Goal: Task Accomplishment & Management: Complete application form

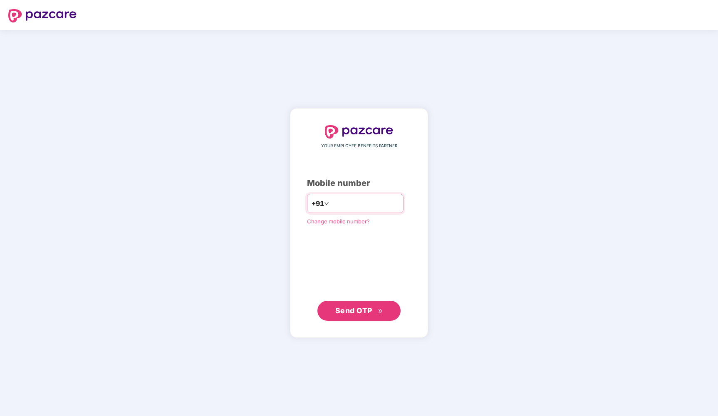
type input "**********"
click at [370, 306] on span "Send OTP" at bounding box center [353, 310] width 37 height 9
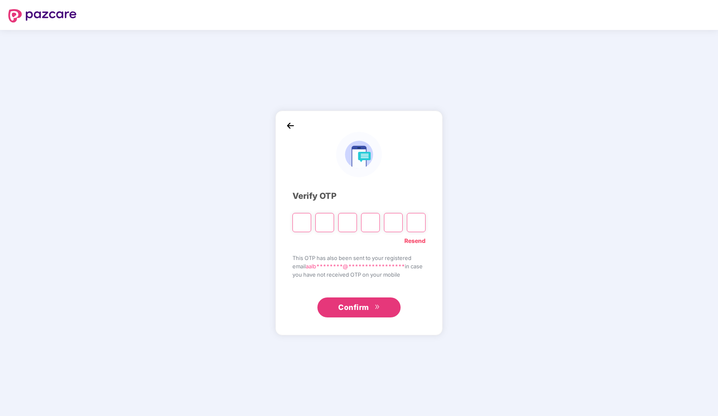
type input "*"
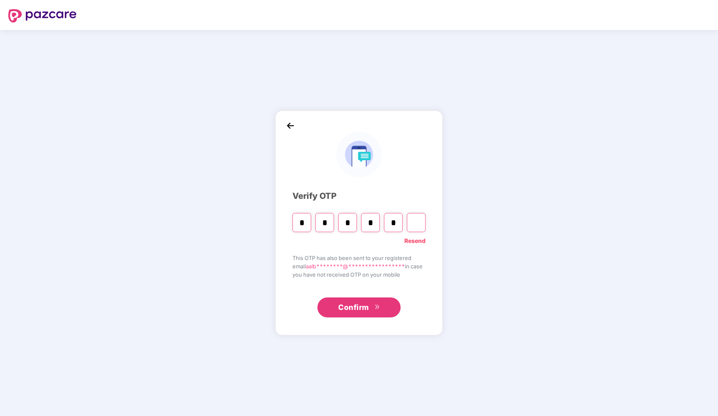
type input "*"
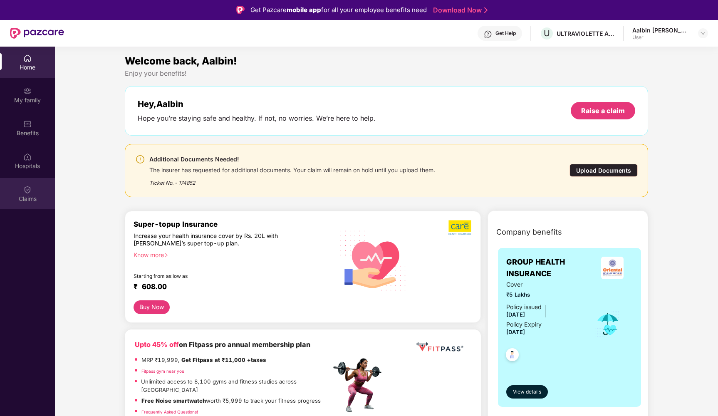
click at [30, 190] on img at bounding box center [27, 190] width 8 height 8
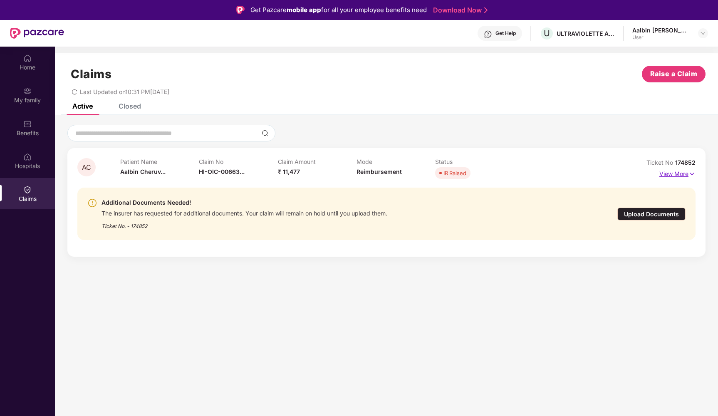
click at [662, 171] on p "View More" at bounding box center [677, 172] width 36 height 11
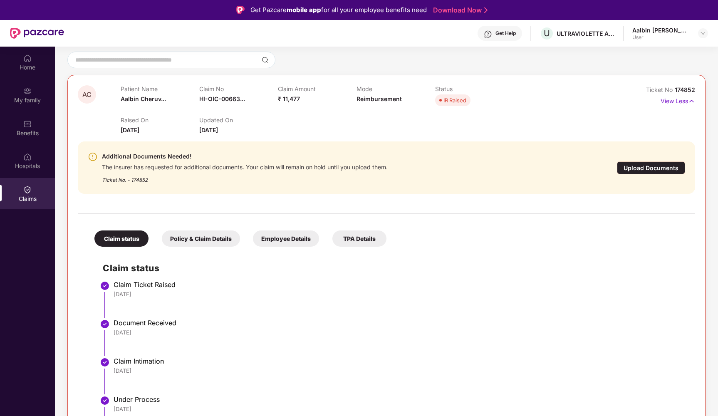
scroll to position [68, 0]
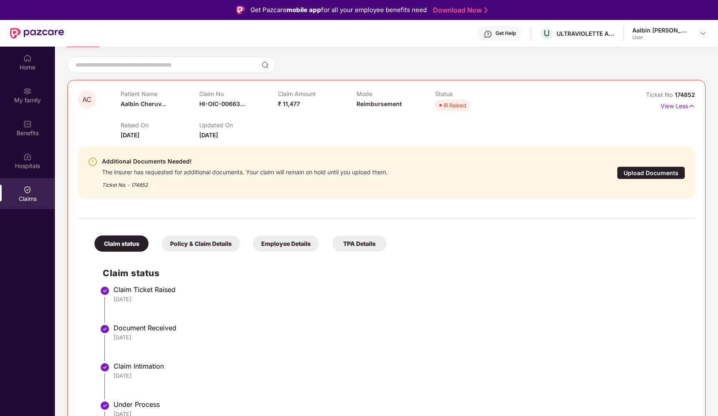
click at [631, 171] on div "Upload Documents" at bounding box center [651, 172] width 68 height 13
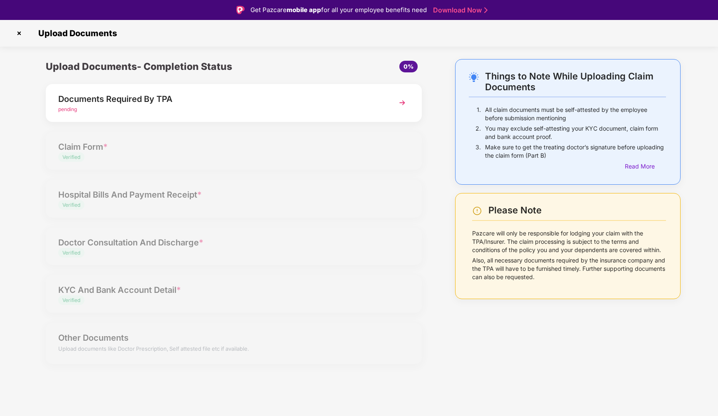
click at [250, 188] on div "Upload Documents- Completion Status 0% Documents Required By TPA pending Claim …" at bounding box center [233, 216] width 393 height 315
click at [229, 316] on div "Upload Documents- Completion Status 0% Documents Required By TPA pending Claim …" at bounding box center [233, 216] width 393 height 315
click at [191, 273] on div "Upload Documents- Completion Status 0% Documents Required By TPA pending Claim …" at bounding box center [233, 216] width 393 height 315
click at [187, 198] on div "Upload Documents- Completion Status 0% Documents Required By TPA pending Claim …" at bounding box center [233, 216] width 393 height 315
click at [98, 151] on div "Upload Documents- Completion Status 0% Documents Required By TPA pending Claim …" at bounding box center [233, 216] width 393 height 315
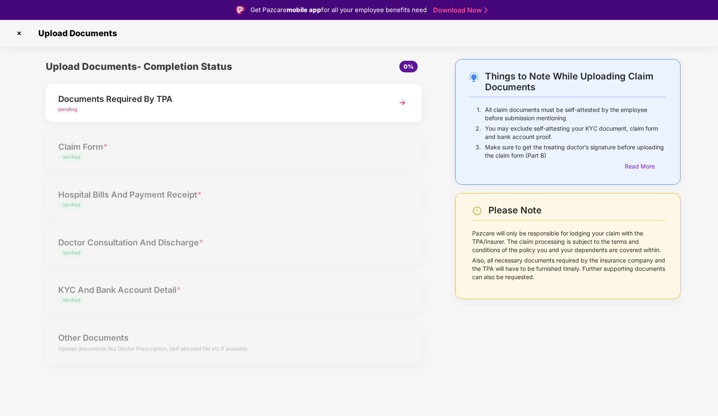
click at [22, 31] on img at bounding box center [18, 33] width 13 height 13
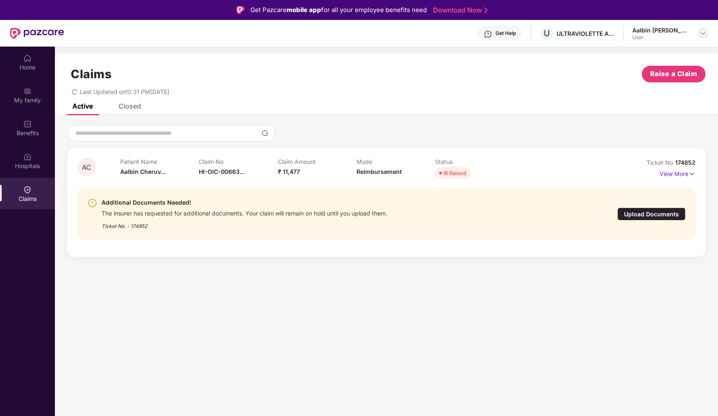
click at [699, 34] on div at bounding box center [703, 33] width 10 height 10
